Goal: Information Seeking & Learning: Learn about a topic

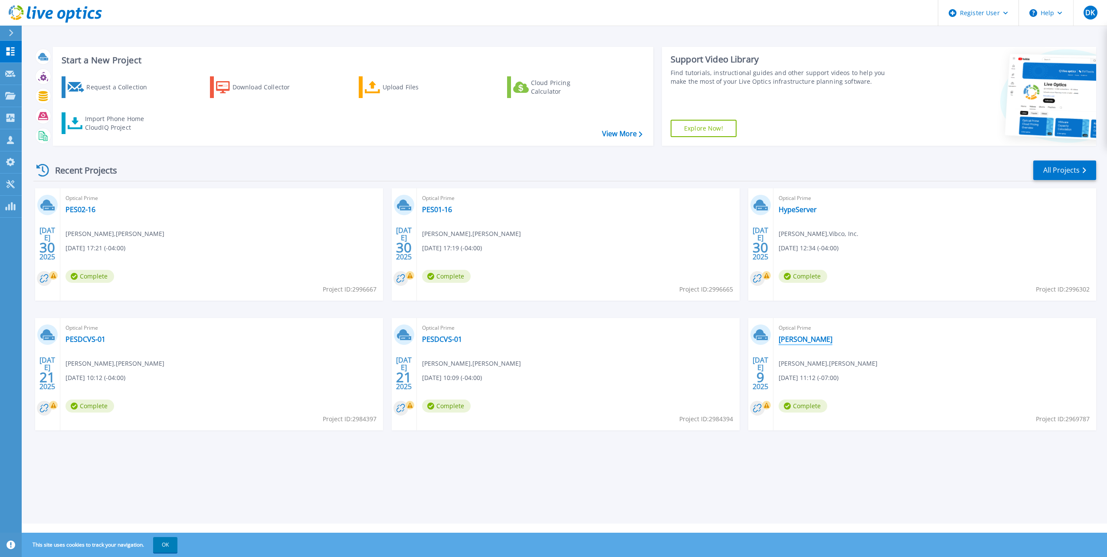
click at [782, 336] on link "[PERSON_NAME]" at bounding box center [806, 339] width 54 height 9
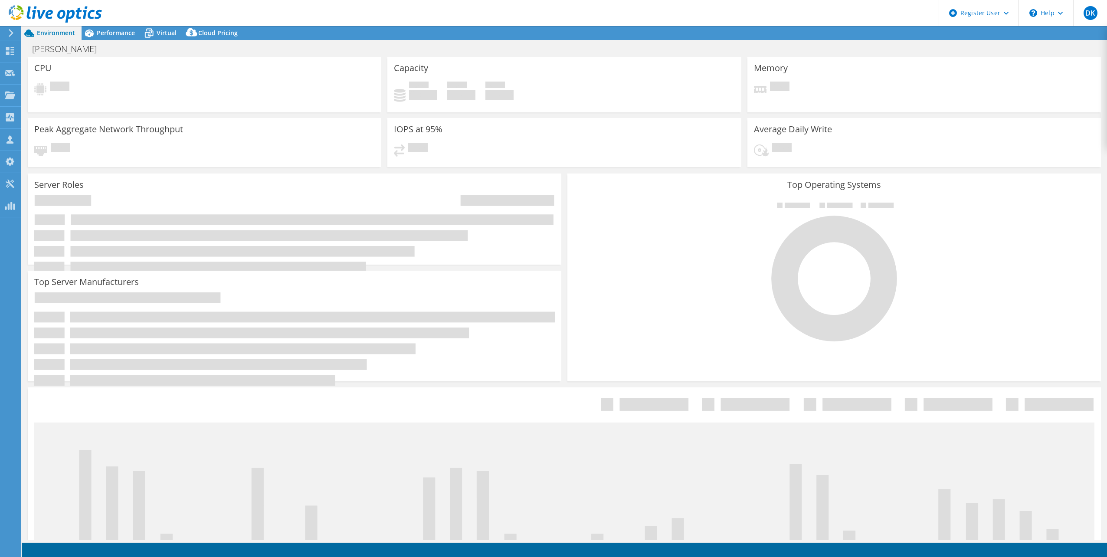
select select "[GEOGRAPHIC_DATA]"
select select "CAD"
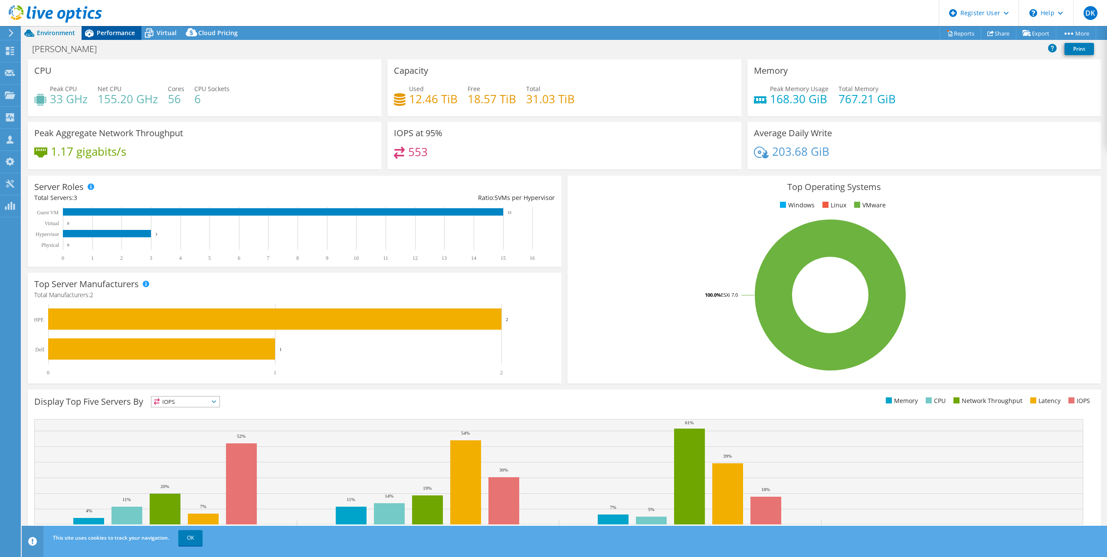
click at [124, 32] on span "Performance" at bounding box center [116, 33] width 38 height 8
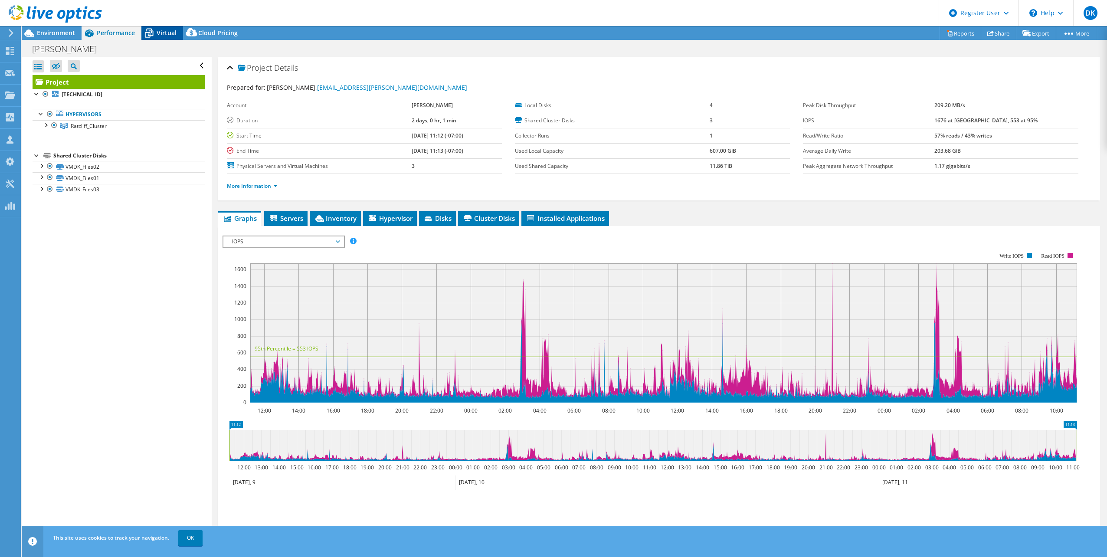
click at [151, 30] on icon at bounding box center [149, 30] width 6 height 3
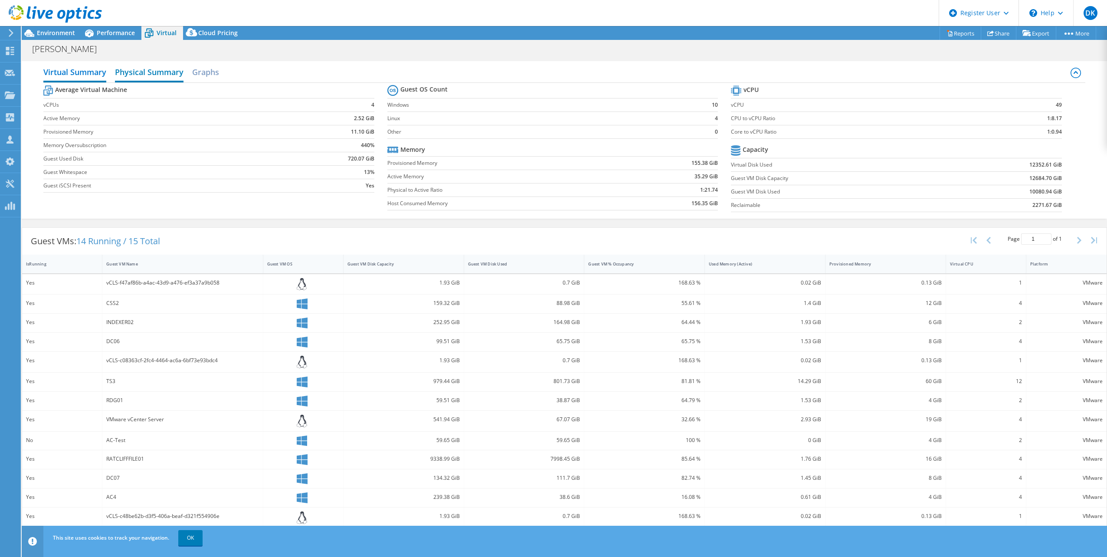
click at [147, 72] on h2 "Physical Summary" at bounding box center [149, 72] width 69 height 19
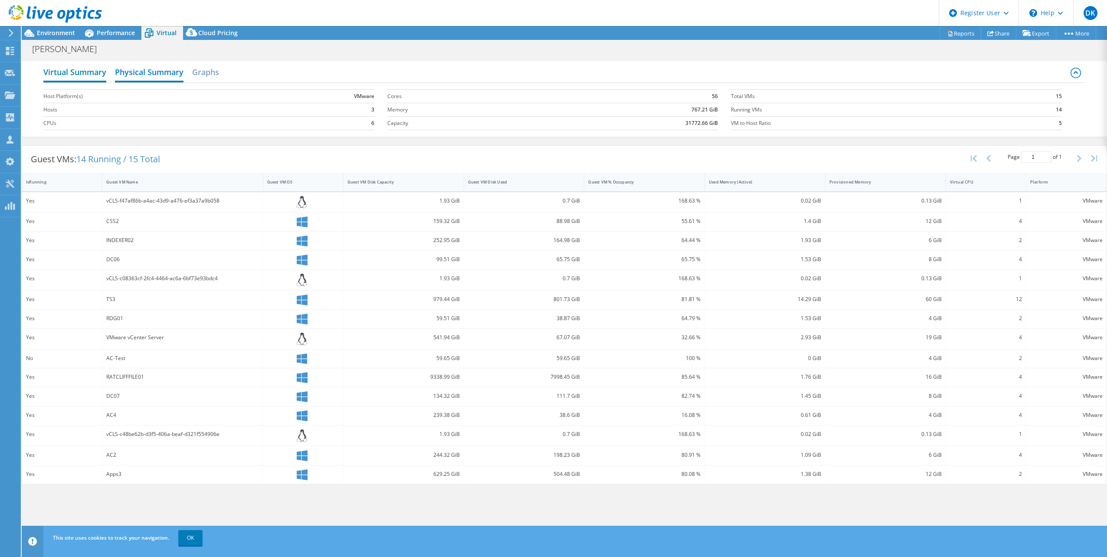
click at [92, 79] on h2 "Virtual Summary" at bounding box center [74, 72] width 63 height 19
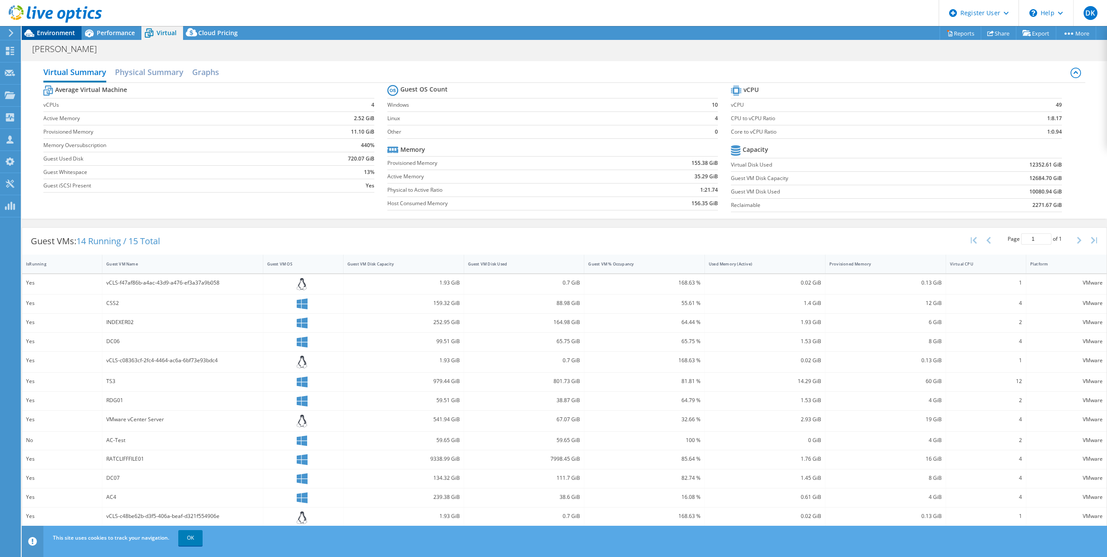
click at [56, 39] on div "Environment" at bounding box center [52, 33] width 60 height 14
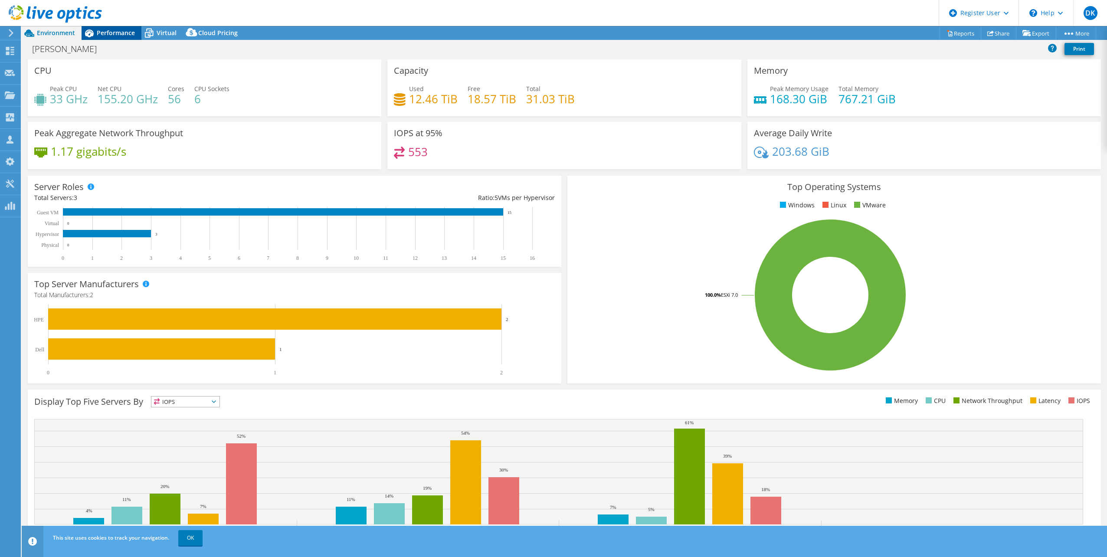
click at [115, 28] on div "Performance" at bounding box center [112, 33] width 60 height 14
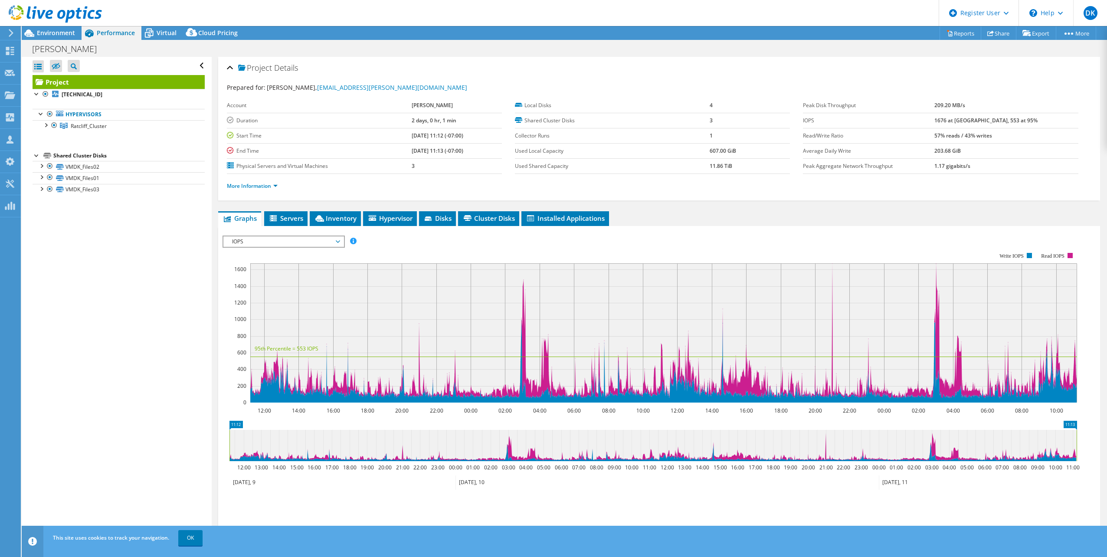
click at [278, 244] on span "IOPS" at bounding box center [283, 241] width 111 height 10
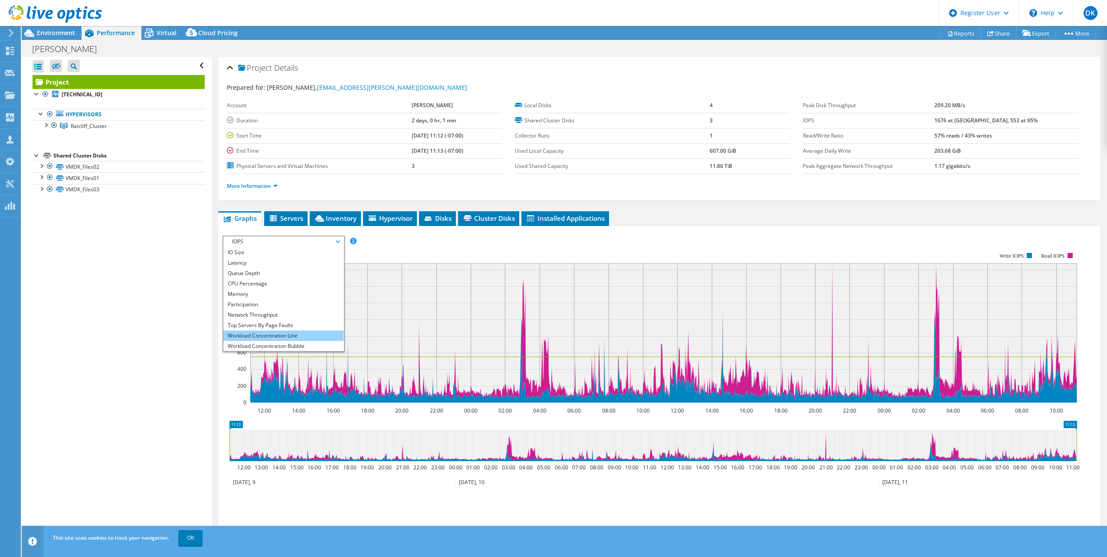
scroll to position [31, 0]
click at [263, 342] on li "All" at bounding box center [283, 345] width 120 height 10
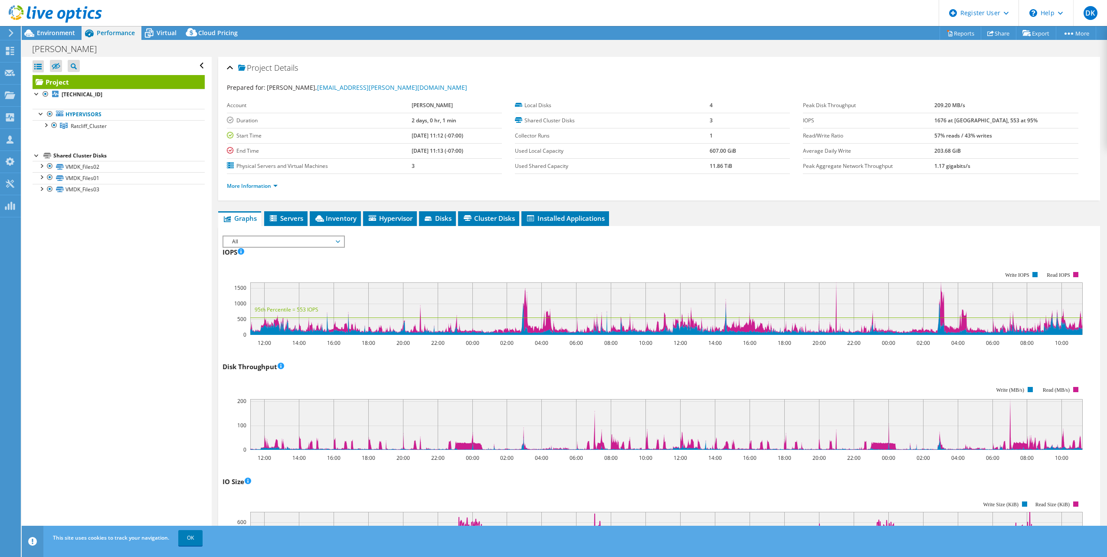
click at [279, 182] on li "More Information" at bounding box center [255, 186] width 56 height 10
click at [276, 187] on link "More Information" at bounding box center [252, 185] width 51 height 7
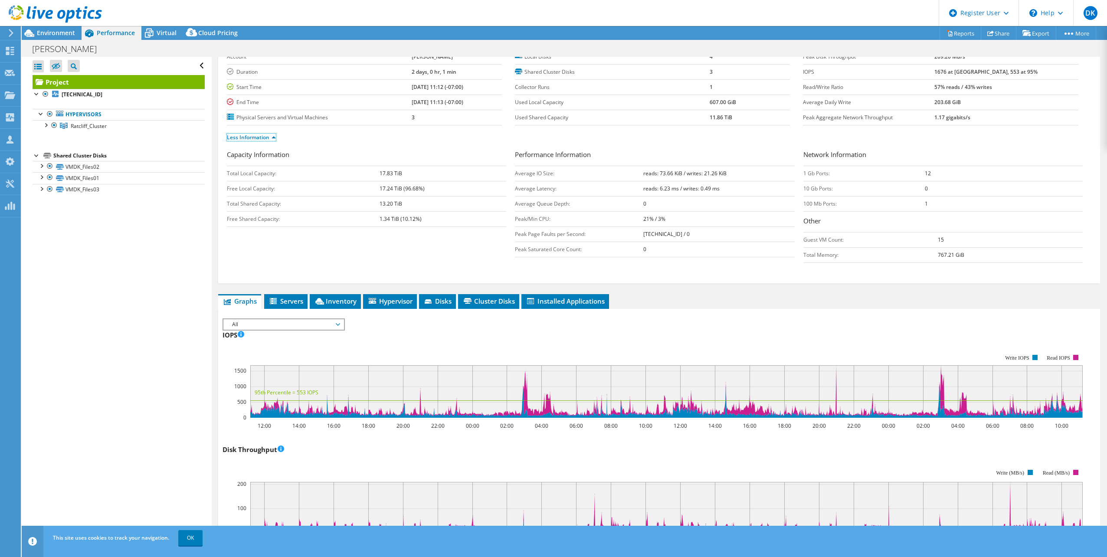
scroll to position [0, 0]
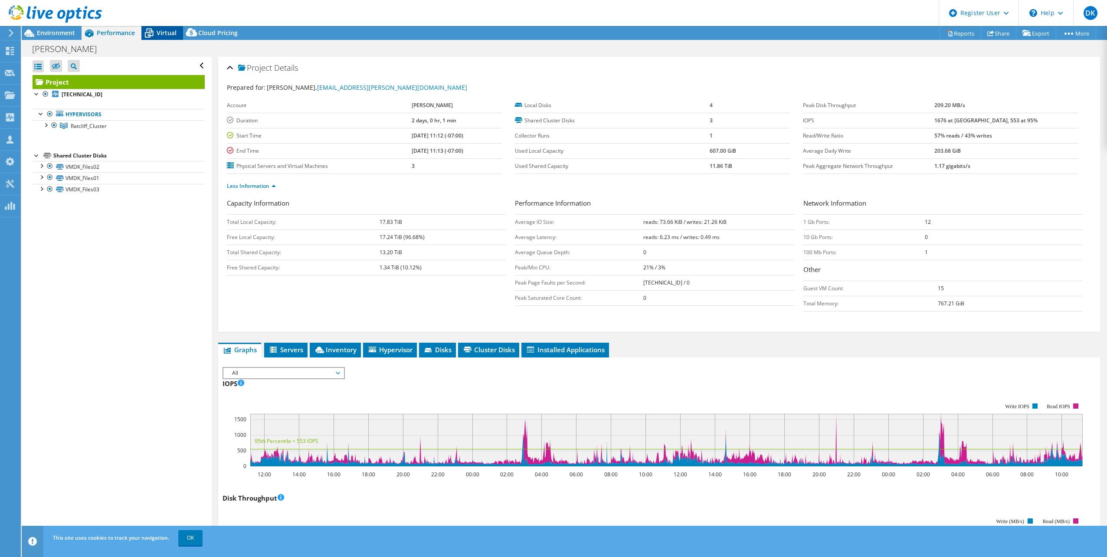
click at [159, 35] on span "Virtual" at bounding box center [167, 33] width 20 height 8
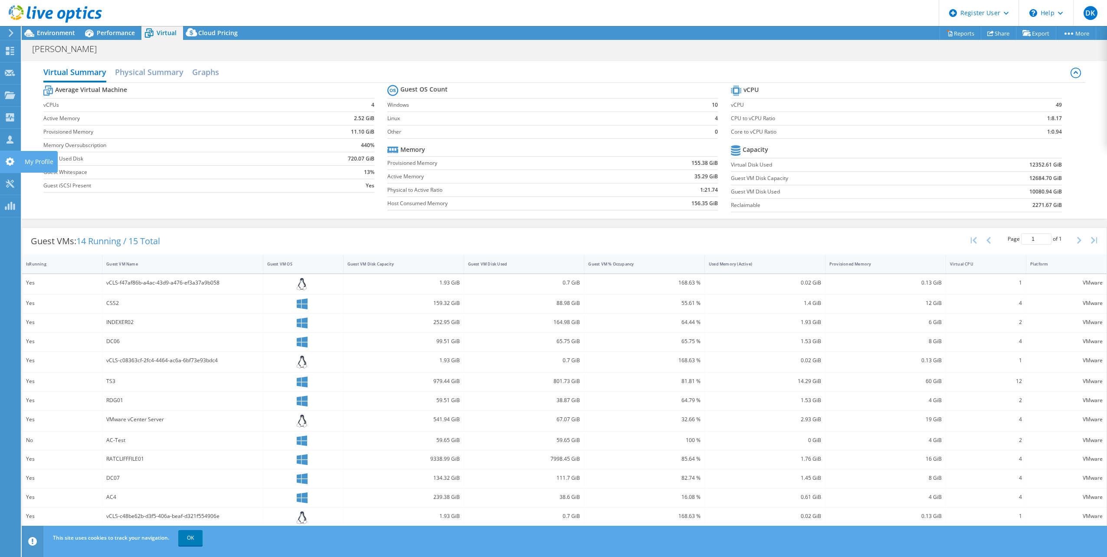
click at [9, 158] on icon at bounding box center [10, 161] width 10 height 8
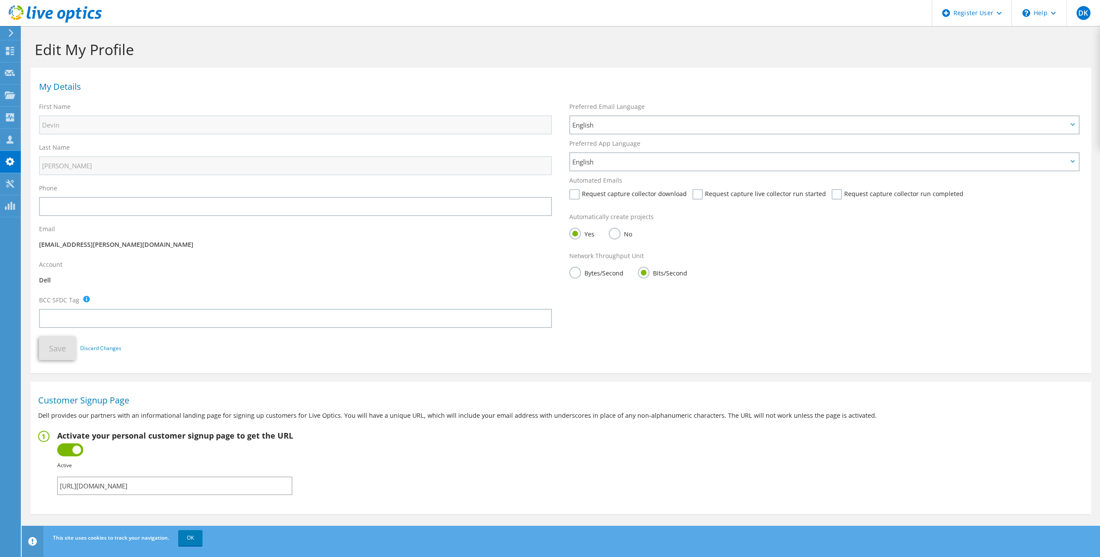
scroll to position [9, 0]
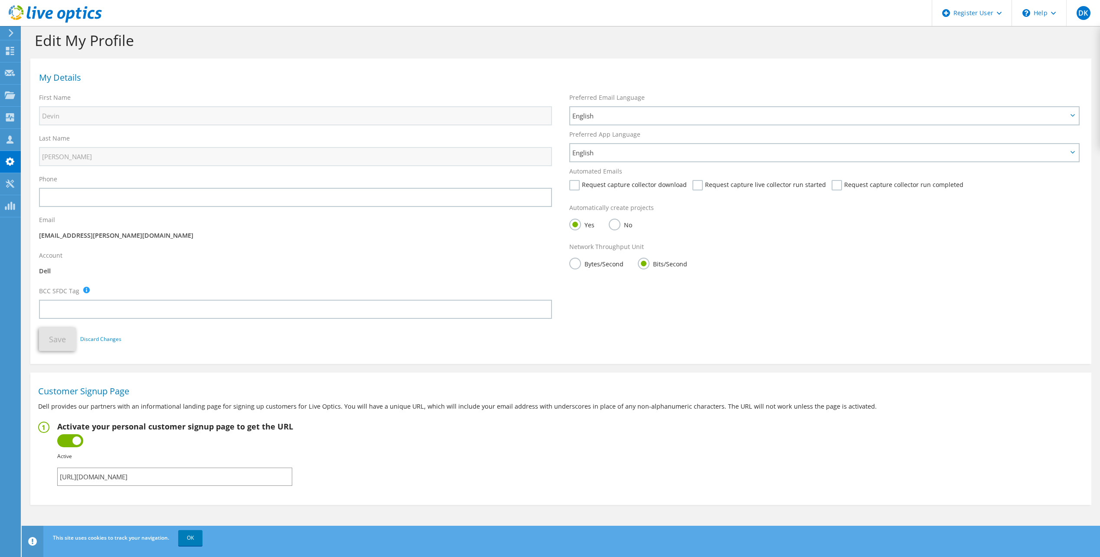
drag, startPoint x: 239, startPoint y: 474, endPoint x: 56, endPoint y: 470, distance: 183.1
click at [56, 470] on fieldset "Activate your personal customer signup page to get the URL Inactive Active Fail…" at bounding box center [561, 454] width 1046 height 64
